Goal: Transaction & Acquisition: Book appointment/travel/reservation

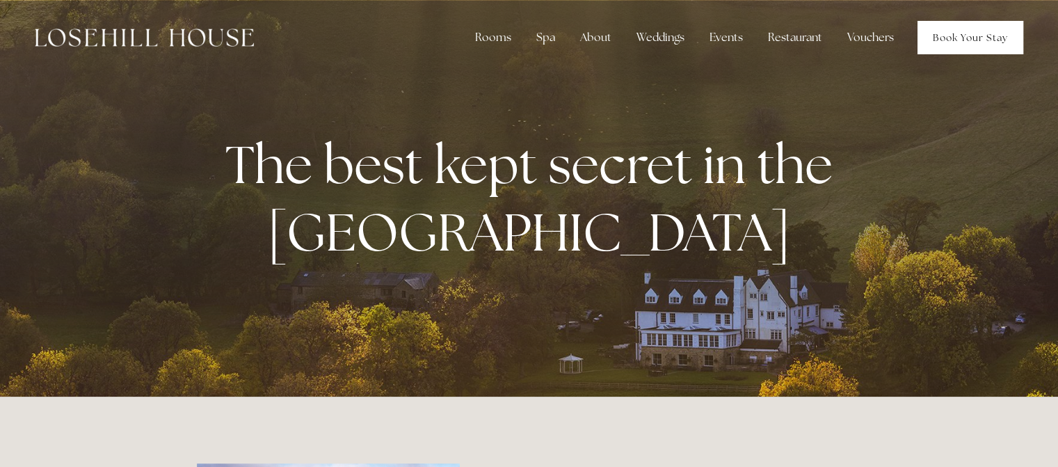
click at [956, 31] on link "Book Your Stay" at bounding box center [970, 37] width 106 height 33
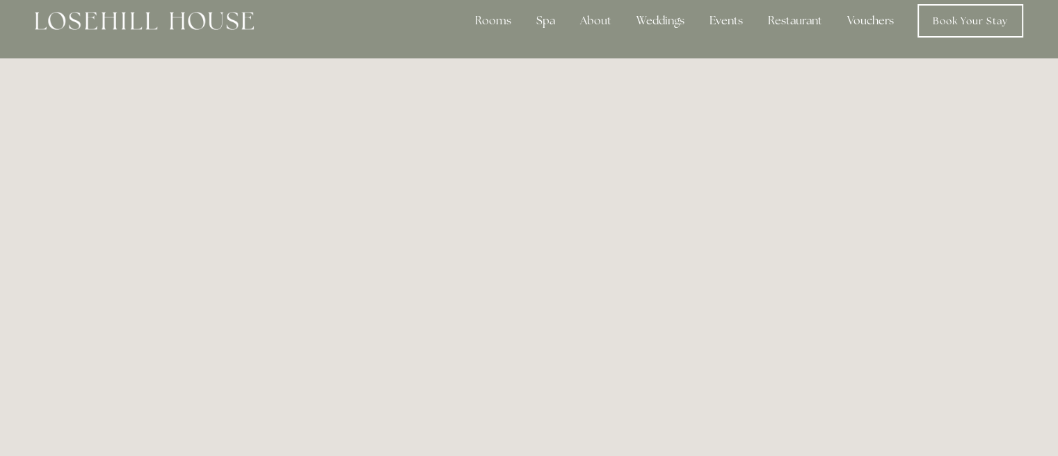
scroll to position [16, 0]
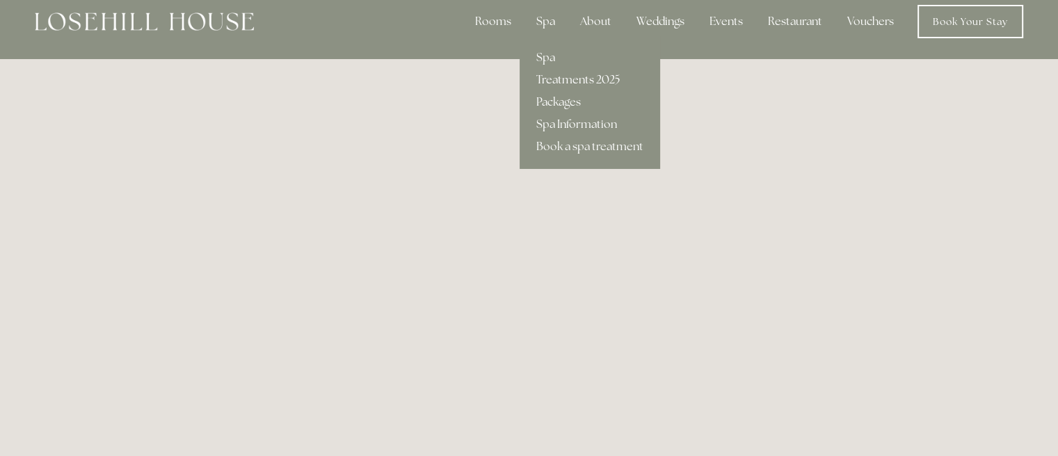
click at [603, 77] on link "Treatments 2025" at bounding box center [590, 80] width 140 height 22
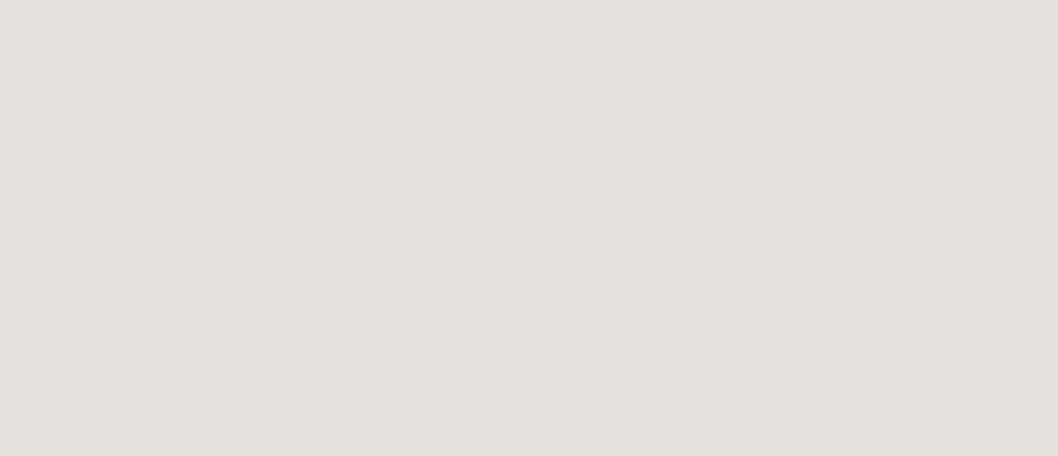
scroll to position [0, 0]
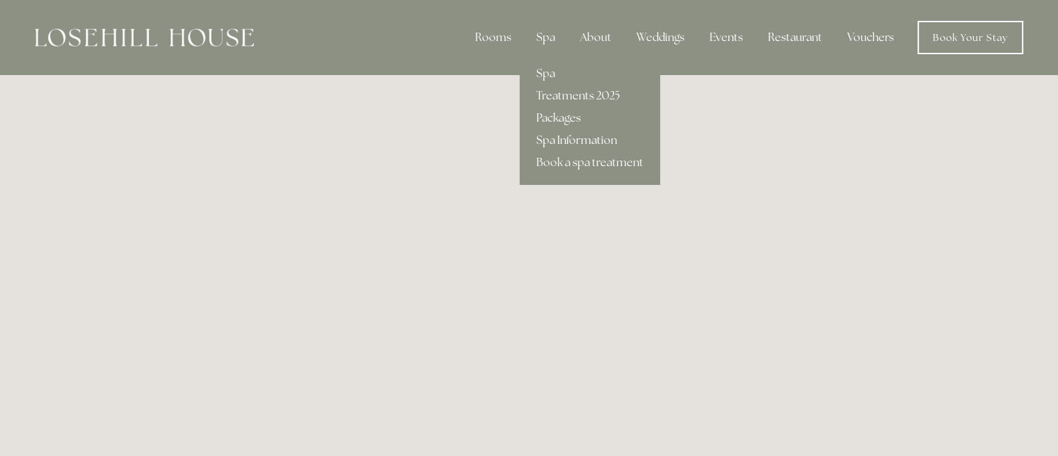
click at [579, 141] on link "Spa Information" at bounding box center [590, 140] width 140 height 22
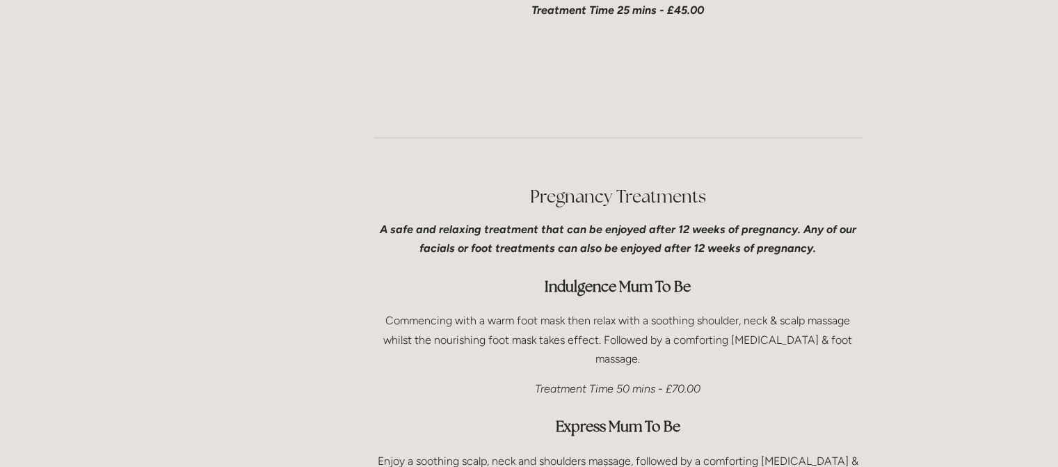
scroll to position [3572, 0]
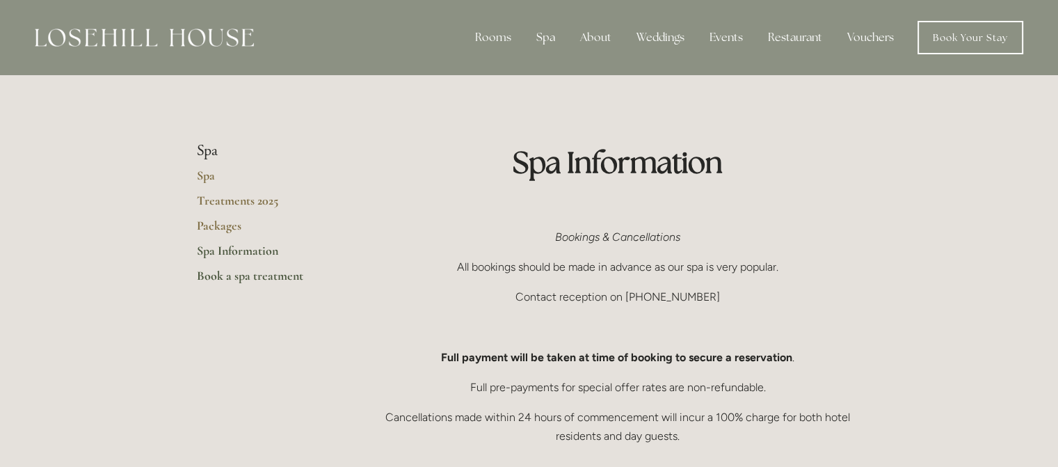
click at [268, 278] on link "Book a spa treatment" at bounding box center [263, 280] width 133 height 25
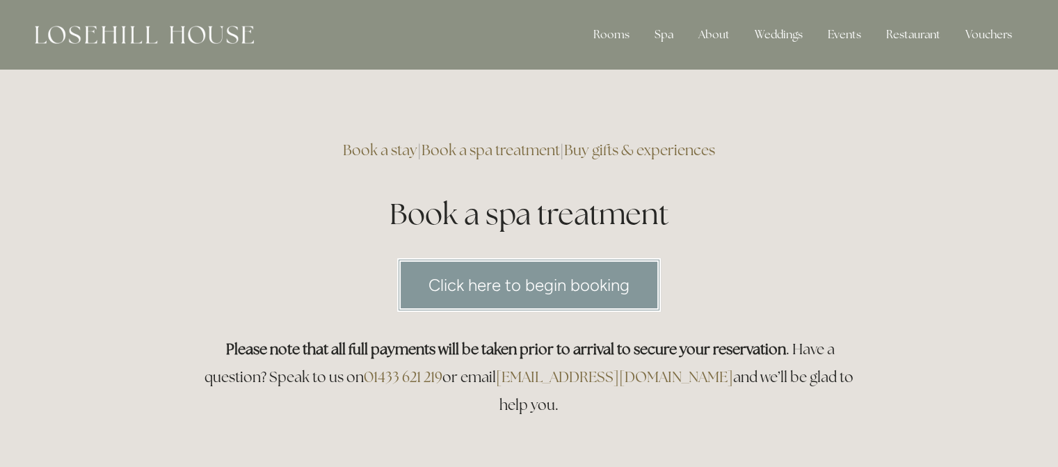
click at [529, 296] on link "Click here to begin booking" at bounding box center [529, 285] width 264 height 54
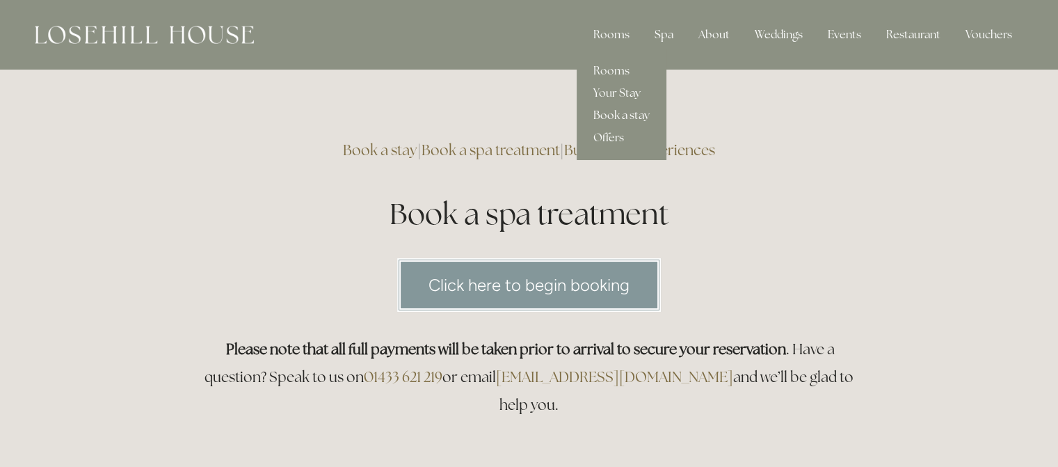
click at [615, 120] on link "Book a stay" at bounding box center [622, 115] width 90 height 22
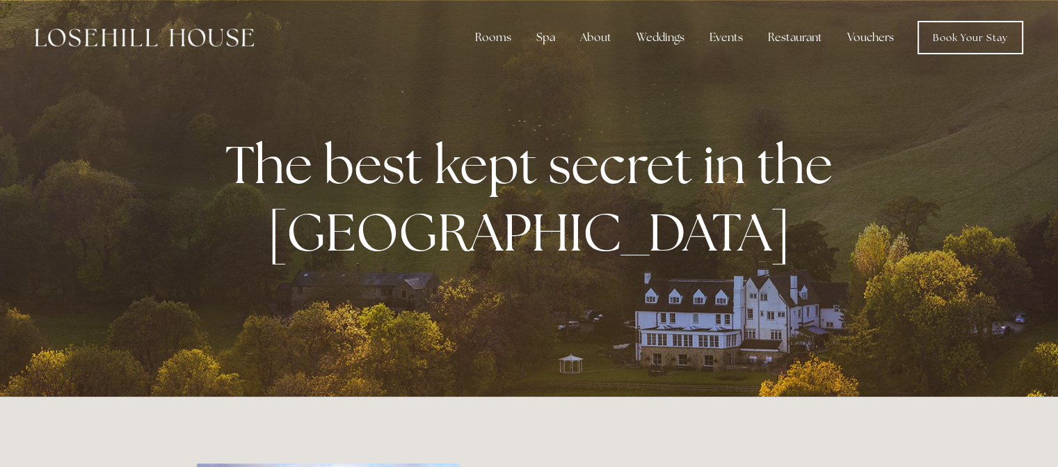
click at [857, 43] on link "Vouchers" at bounding box center [870, 38] width 69 height 28
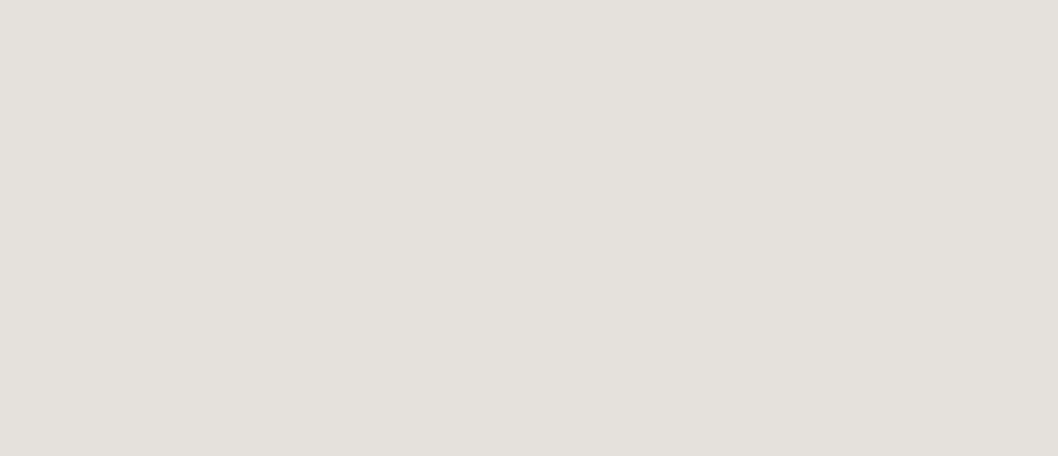
scroll to position [600, 0]
